Goal: Task Accomplishment & Management: Use online tool/utility

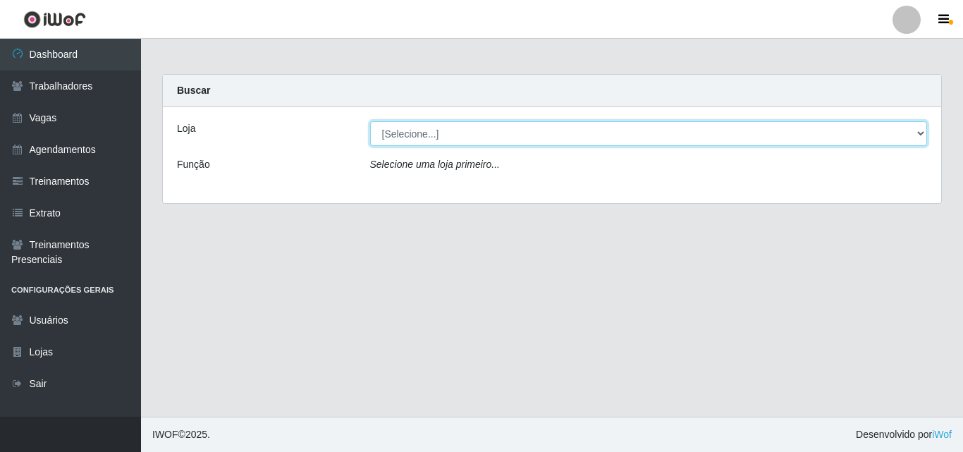
click at [525, 123] on select "[Selecione...] Famiglia [PERSON_NAME] - Ristorante [PERSON_NAME]" at bounding box center [648, 133] width 557 height 25
click at [538, 140] on select "[Selecione...] Famiglia [PERSON_NAME] - Ristorante [PERSON_NAME]" at bounding box center [648, 133] width 557 height 25
select select "267"
click at [370, 121] on select "[Selecione...] Famiglia [PERSON_NAME] - Ristorante [PERSON_NAME]" at bounding box center [648, 133] width 557 height 25
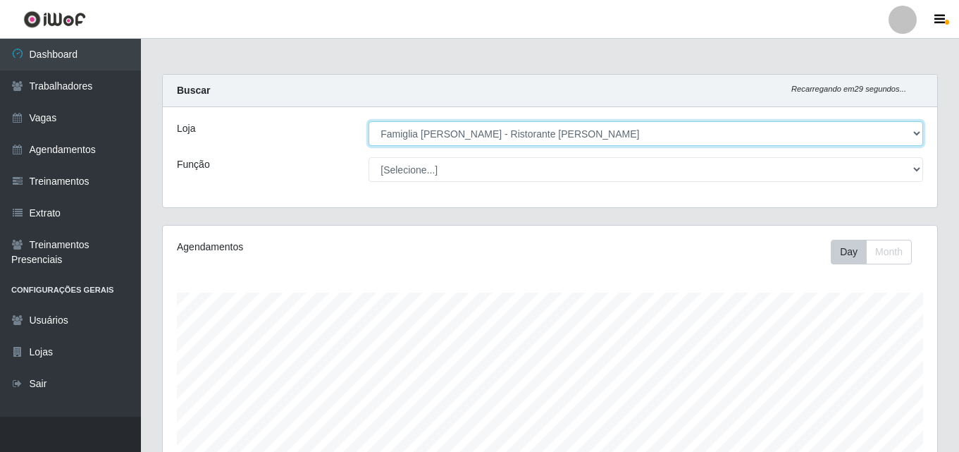
scroll to position [292, 774]
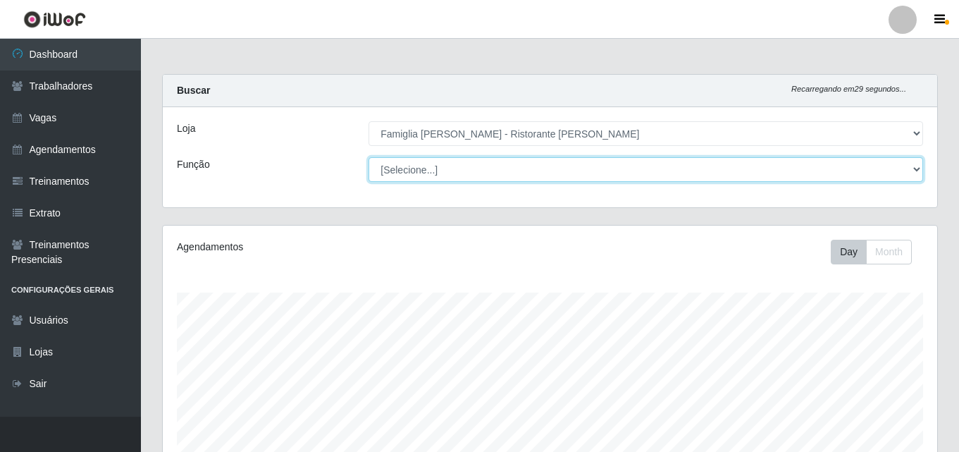
click at [526, 169] on select "[Selecione...] ASG ASG + ASG ++ Auxiliar de Cozinha Auxiliar de Cozinha + Auxil…" at bounding box center [646, 169] width 555 height 25
select select "16"
click at [369, 157] on select "[Selecione...] ASG ASG + ASG ++ Auxiliar de Cozinha Auxiliar de Cozinha + Auxil…" at bounding box center [646, 169] width 555 height 25
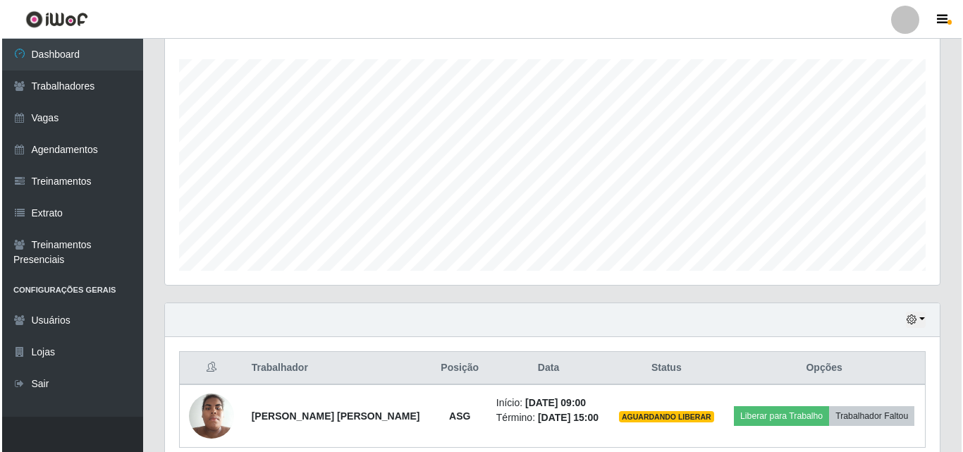
scroll to position [296, 0]
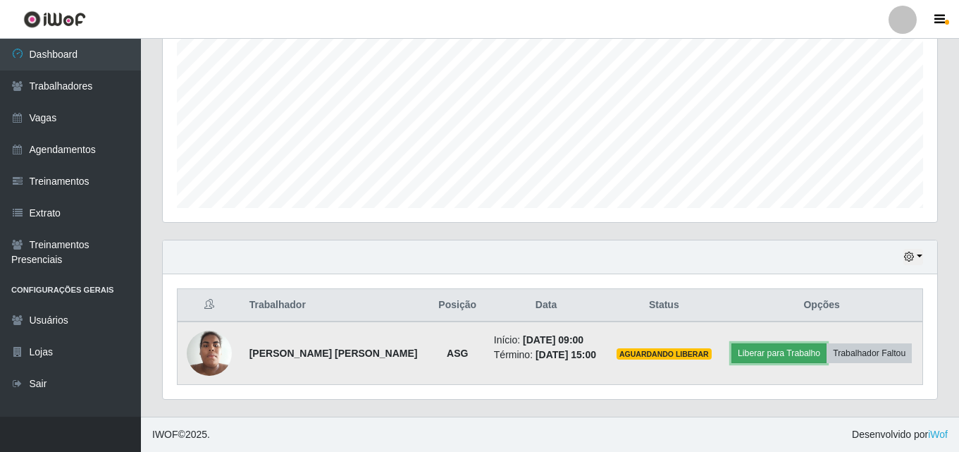
click at [735, 346] on button "Liberar para Trabalho" at bounding box center [778, 353] width 95 height 20
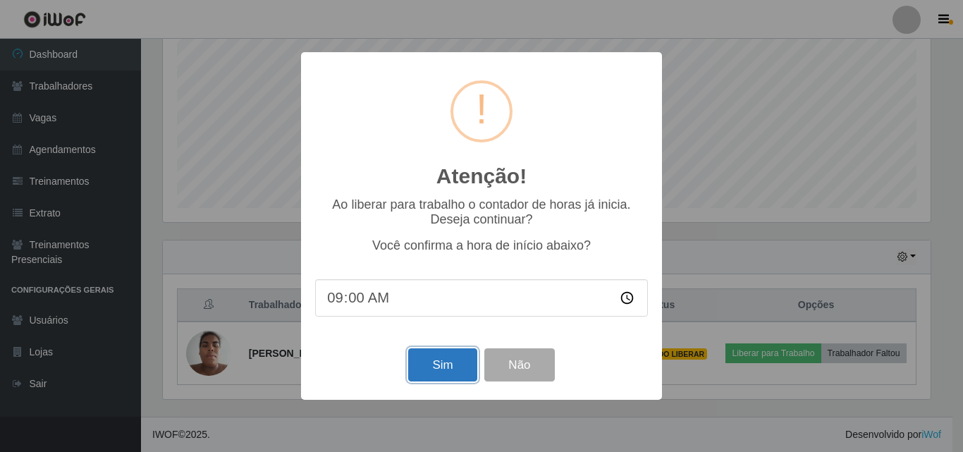
click at [432, 366] on button "Sim" at bounding box center [442, 364] width 68 height 33
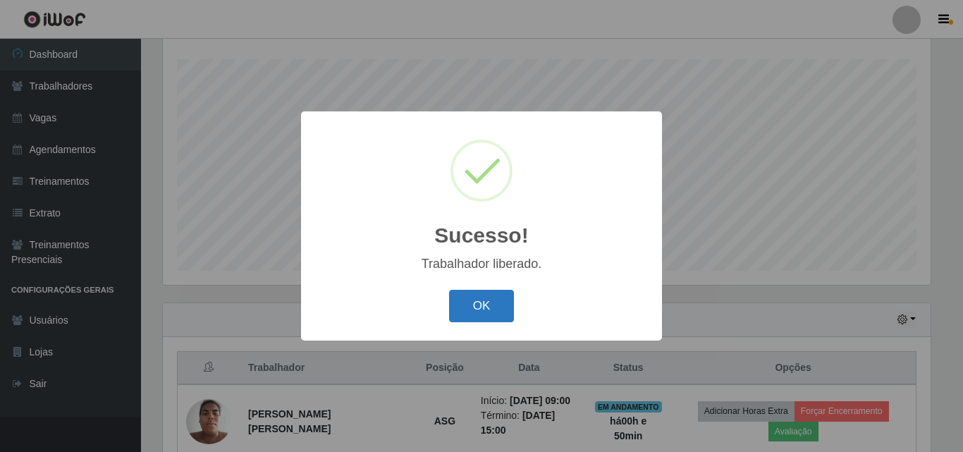
click at [455, 313] on button "OK" at bounding box center [482, 306] width 66 height 33
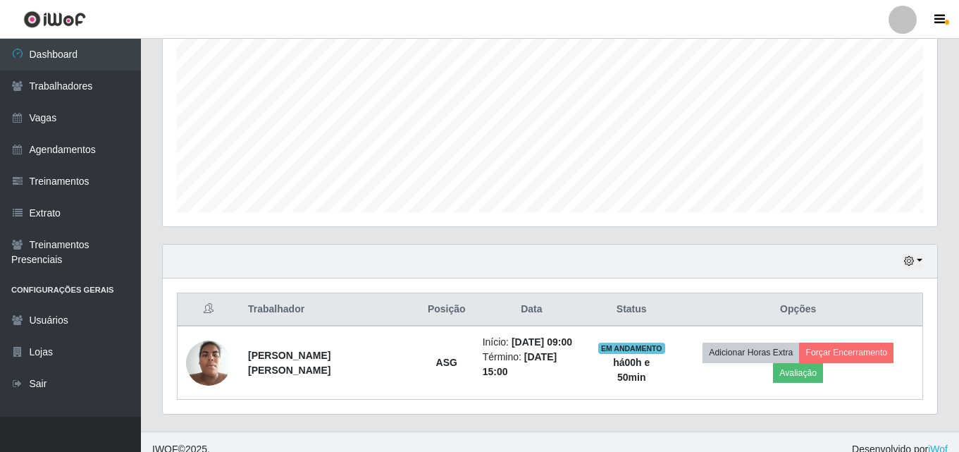
scroll to position [296, 0]
